Goal: Transaction & Acquisition: Purchase product/service

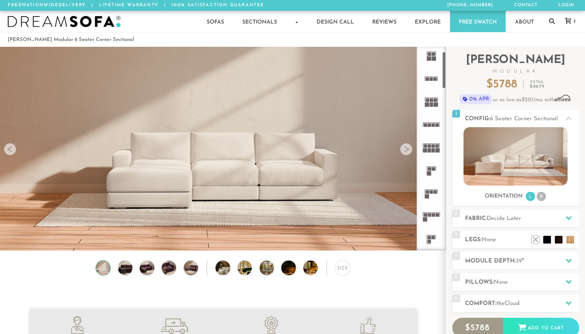
scroll to position [27, 0]
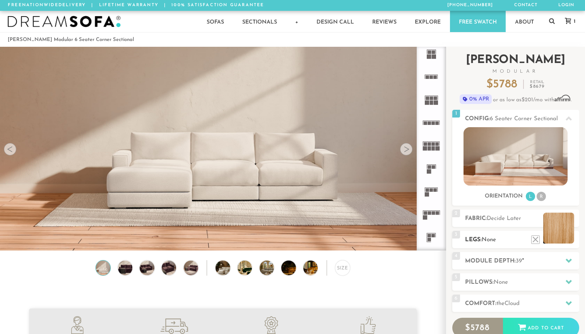
click at [571, 240] on li at bounding box center [558, 228] width 31 height 31
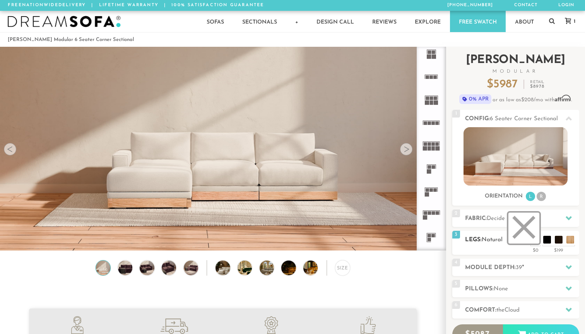
click at [533, 238] on li at bounding box center [523, 228] width 31 height 31
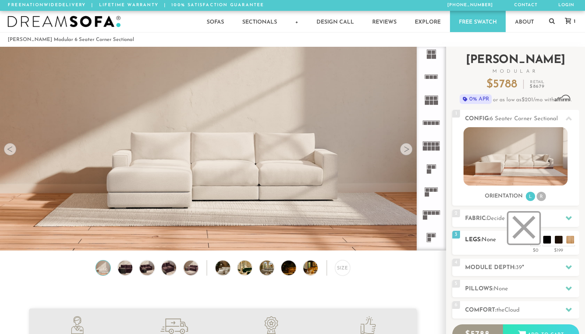
click at [527, 234] on li at bounding box center [523, 228] width 31 height 31
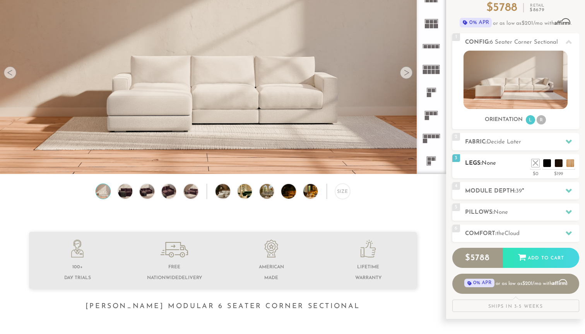
scroll to position [89, 0]
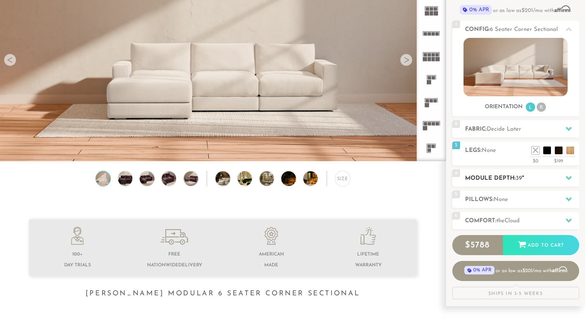
click at [527, 179] on h2 "Module Depth: 39 "" at bounding box center [522, 178] width 114 height 9
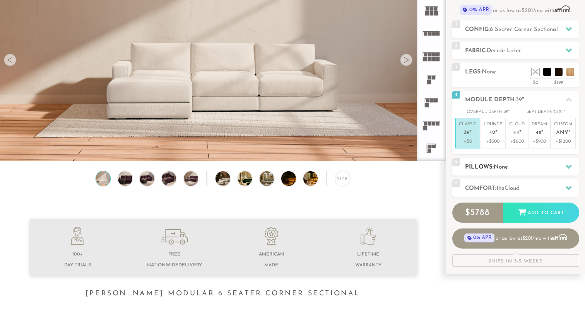
click at [525, 173] on div "5 Pillows: None" at bounding box center [515, 166] width 127 height 17
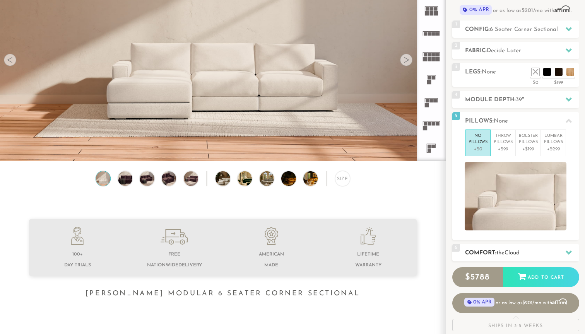
click at [511, 250] on span "Cloud" at bounding box center [512, 253] width 15 height 6
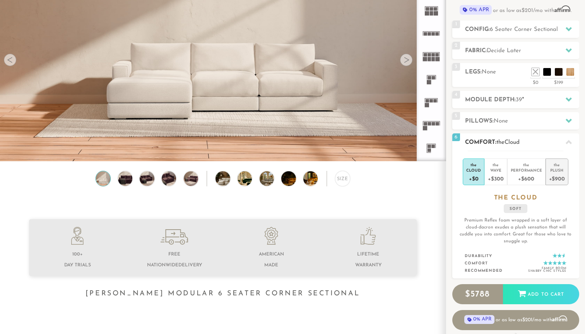
click at [559, 179] on div "+$900" at bounding box center [557, 178] width 16 height 11
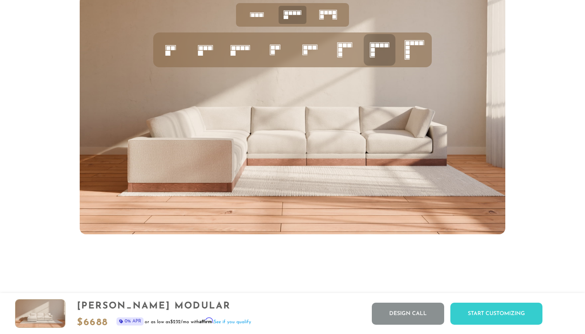
scroll to position [3090, 0]
click at [238, 46] on rect at bounding box center [238, 48] width 4 height 4
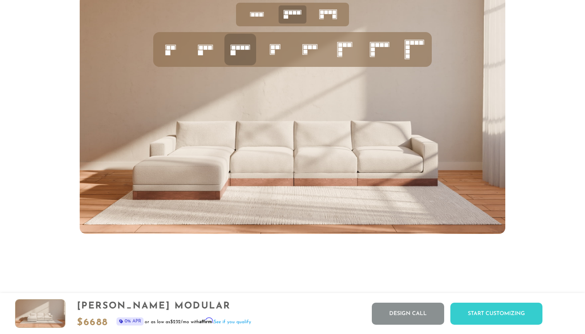
click at [347, 49] on icon at bounding box center [345, 49] width 26 height 26
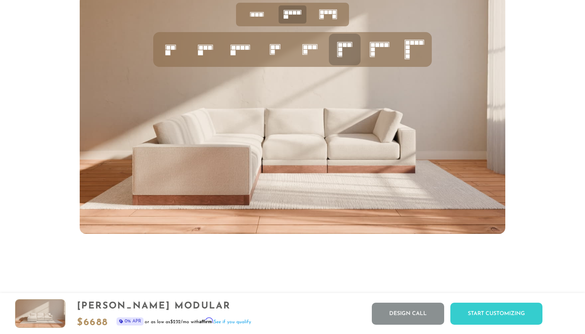
click at [376, 53] on icon at bounding box center [379, 49] width 26 height 26
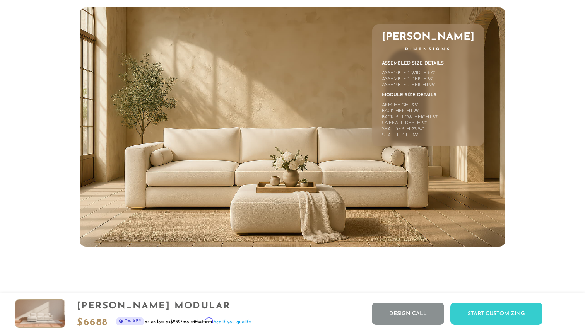
scroll to position [3444, 0]
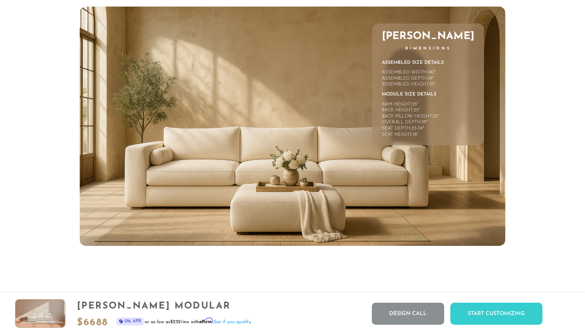
click at [351, 184] on img at bounding box center [293, 126] width 426 height 239
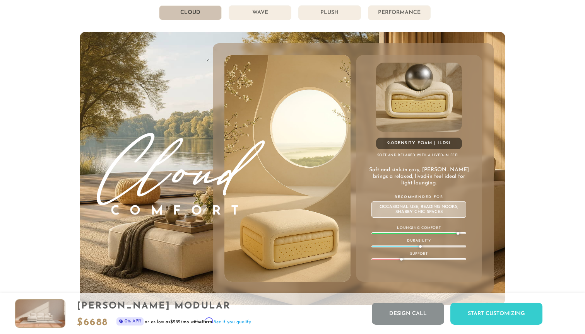
scroll to position [4209, 0]
click at [263, 15] on li "Wave" at bounding box center [260, 12] width 63 height 15
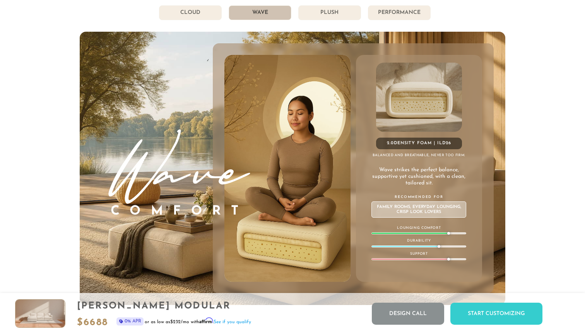
click at [318, 17] on li "Plush" at bounding box center [329, 12] width 63 height 15
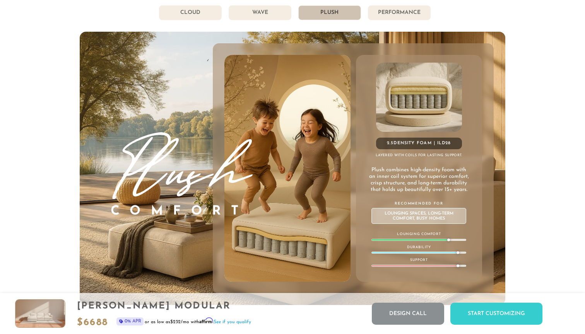
click at [409, 11] on li "Performance" at bounding box center [399, 12] width 63 height 15
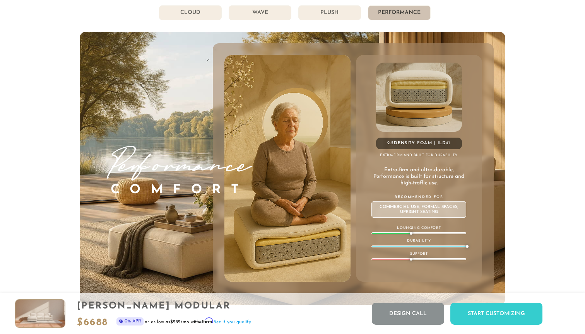
click at [345, 13] on li "Plush" at bounding box center [329, 12] width 63 height 15
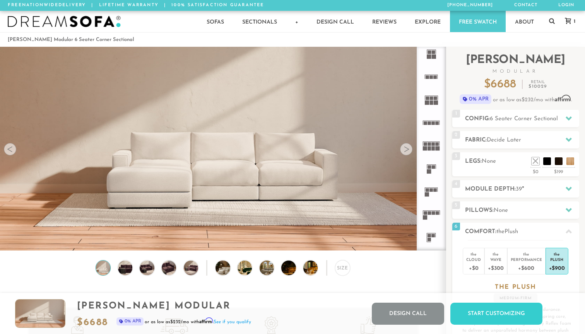
scroll to position [0, 0]
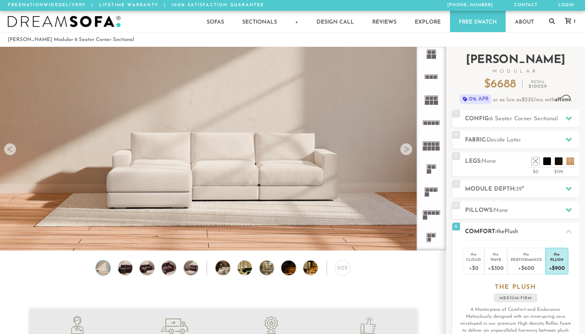
click at [533, 231] on h2 "Comfort: the Plush" at bounding box center [522, 232] width 114 height 9
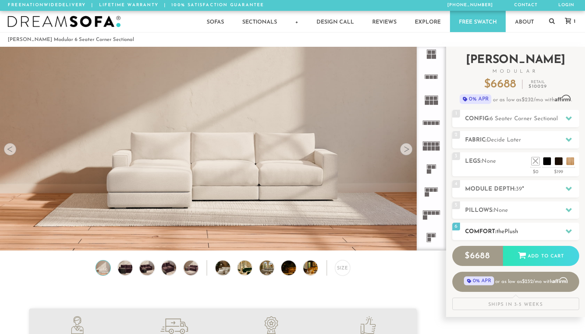
click at [533, 231] on h2 "Comfort: the Plush" at bounding box center [522, 232] width 114 height 9
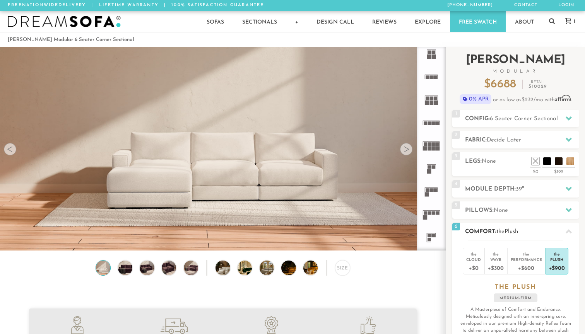
click at [533, 231] on h2 "Comfort: the Plush" at bounding box center [522, 232] width 114 height 9
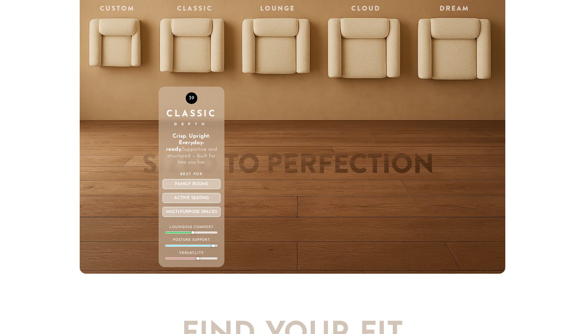
scroll to position [2685, 0]
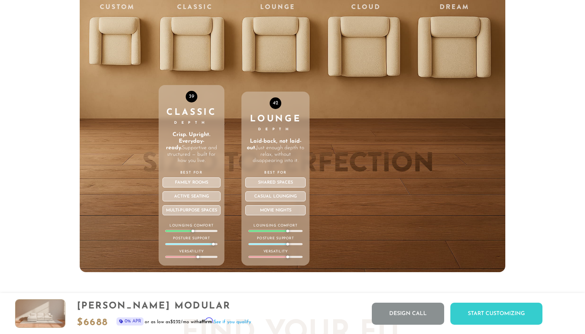
click at [283, 108] on div "42 Lounge Depth Laid-back, not laid-out. Just enough depth to relax, without di…" at bounding box center [275, 179] width 68 height 174
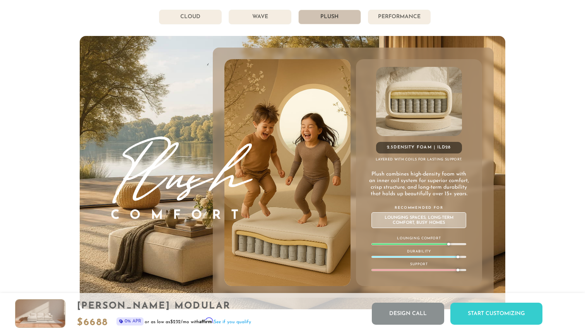
scroll to position [4205, 0]
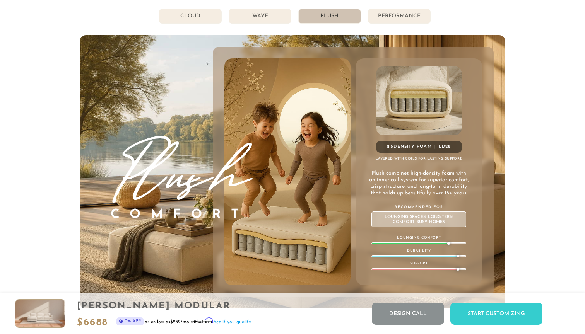
click at [251, 21] on li "Wave" at bounding box center [260, 16] width 63 height 15
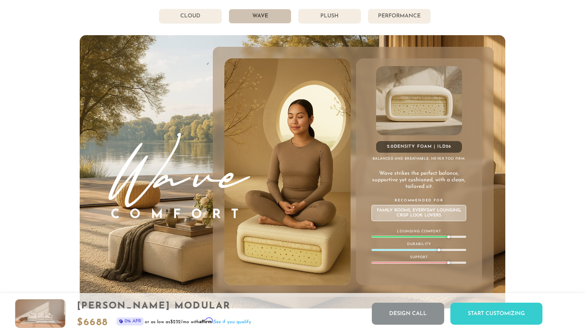
click at [331, 12] on li "Plush" at bounding box center [329, 16] width 63 height 15
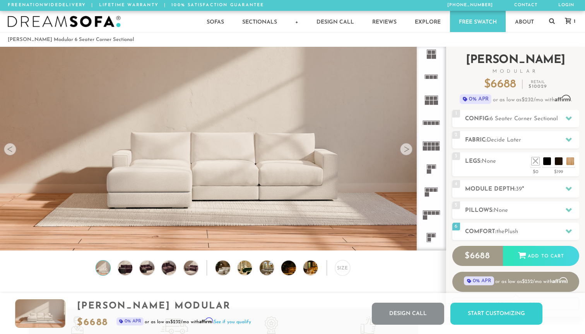
scroll to position [0, 0]
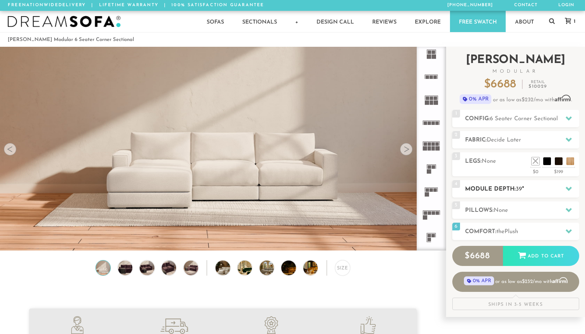
click at [539, 192] on h2 "Module Depth: 39 "" at bounding box center [522, 189] width 114 height 9
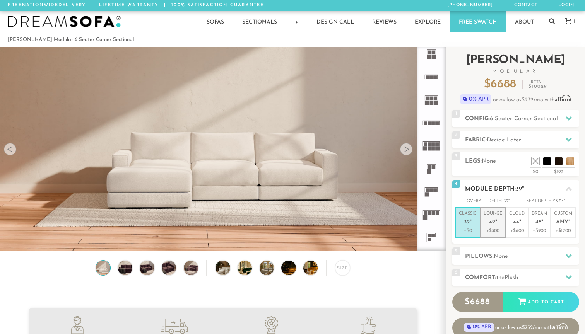
click at [492, 232] on p "+$300" at bounding box center [493, 231] width 19 height 7
click at [503, 271] on div "6 Comfort: the Plush medium firm" at bounding box center [515, 277] width 127 height 17
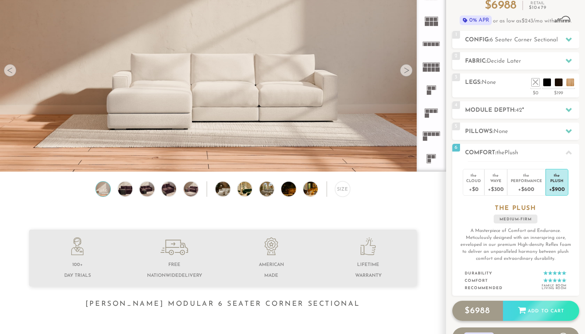
scroll to position [79, 0]
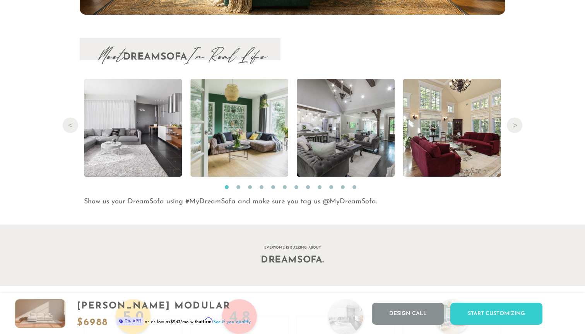
scroll to position [7949, 0]
click at [512, 123] on button "Next" at bounding box center [514, 125] width 15 height 15
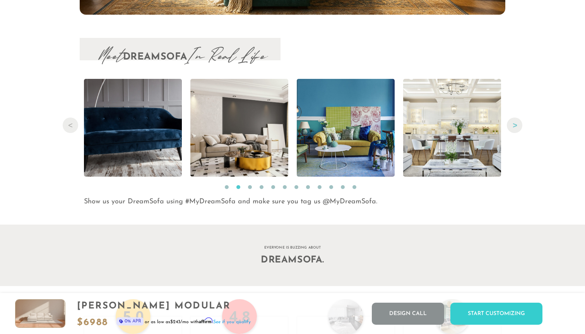
click at [512, 123] on button "Next" at bounding box center [514, 125] width 15 height 15
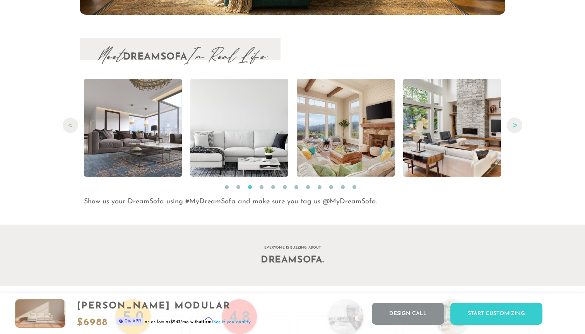
click at [512, 123] on button "Next" at bounding box center [514, 125] width 15 height 15
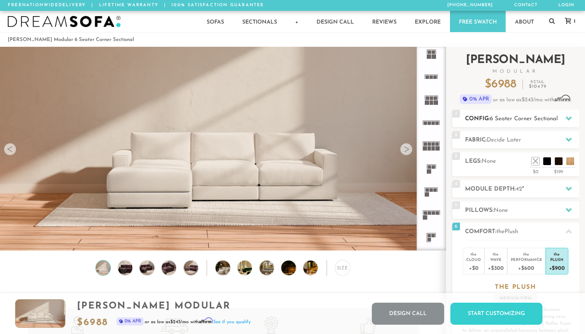
scroll to position [0, 0]
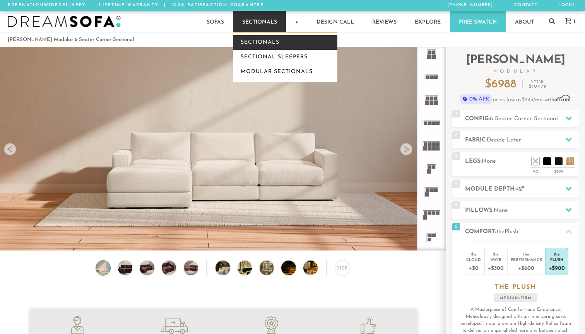
click at [264, 37] on link "Sectionals" at bounding box center [285, 42] width 104 height 15
